Goal: Navigation & Orientation: Find specific page/section

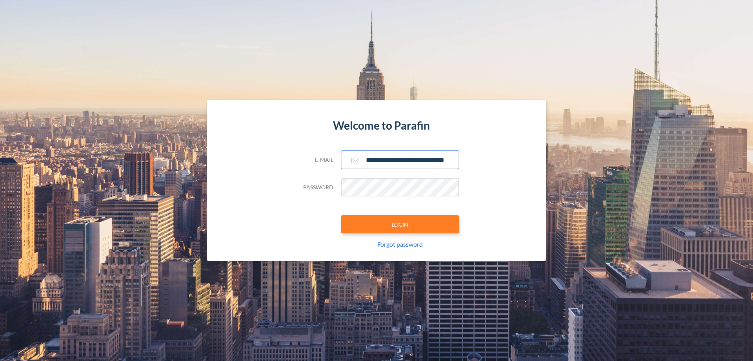
type input "**********"
click at [400, 224] on button "LOGIN" at bounding box center [400, 224] width 118 height 18
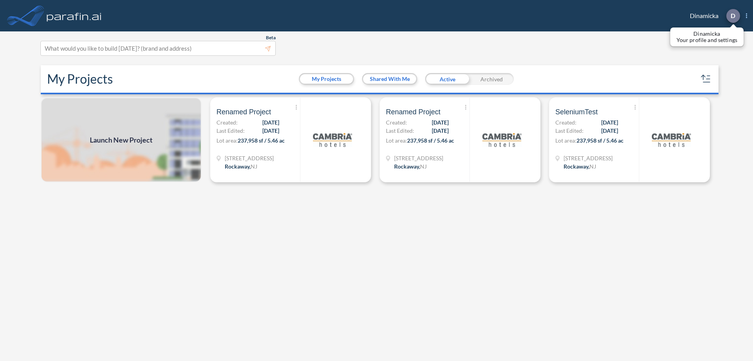
click at [733, 16] on p "D" at bounding box center [733, 15] width 5 height 7
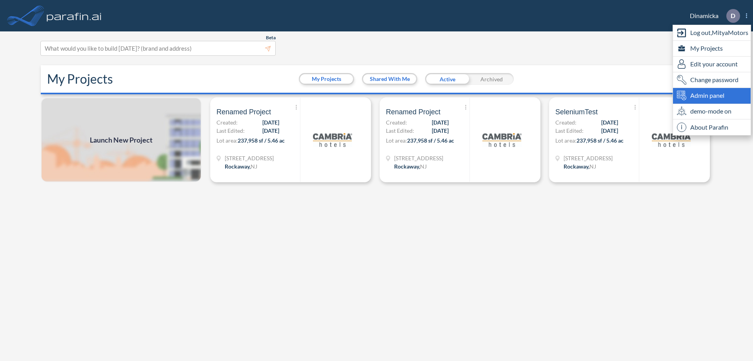
click at [712, 95] on span "Admin panel" at bounding box center [707, 95] width 34 height 9
